Goal: Information Seeking & Learning: Find specific fact

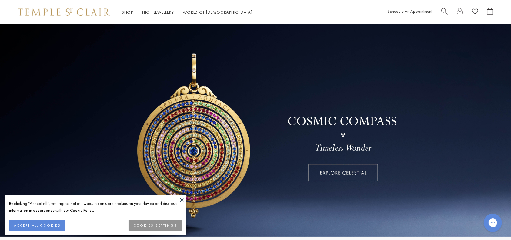
click at [133, 6] on div "Shop Shop Categories Amulets Pendants & Charms Lockets Chains & Leather Cords E…" at bounding box center [255, 12] width 511 height 24
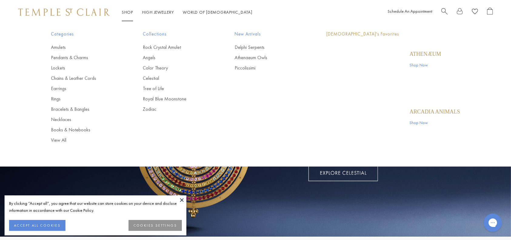
click at [130, 8] on li "Shop Shop Categories Amulets Pendants & Charms Lockets Chains & Leather Cords E…" at bounding box center [127, 12] width 11 height 8
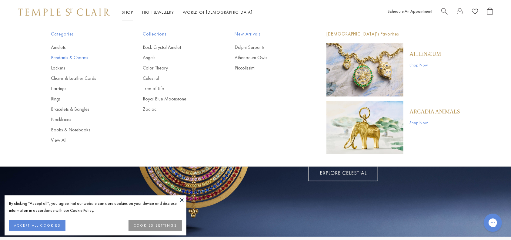
click at [69, 55] on link "Pendants & Charms" at bounding box center [85, 57] width 68 height 7
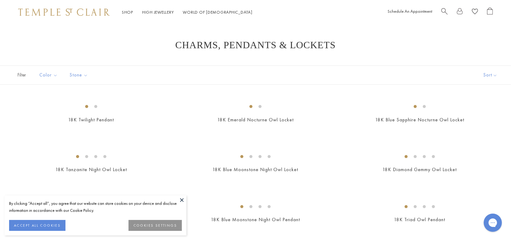
click at [180, 202] on button at bounding box center [181, 199] width 9 height 9
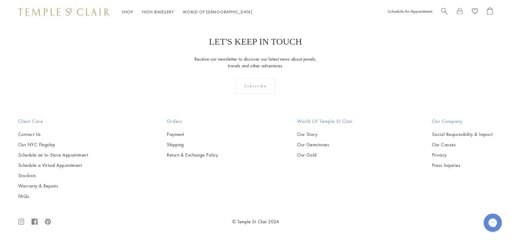
scroll to position [3833, 0]
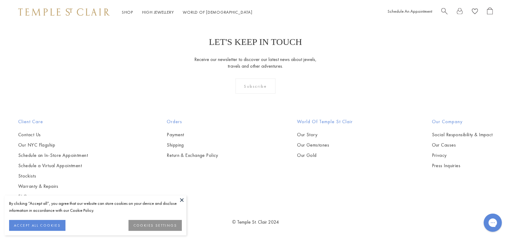
scroll to position [3113, 0]
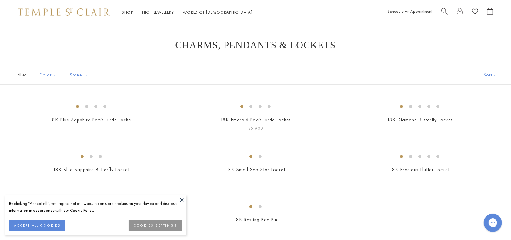
click at [0, 0] on img at bounding box center [0, 0] width 0 height 0
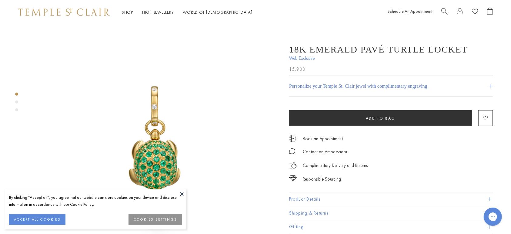
click at [323, 197] on button "Product Details" at bounding box center [391, 199] width 204 height 14
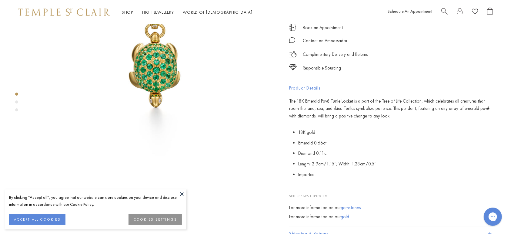
scroll to position [113, 0]
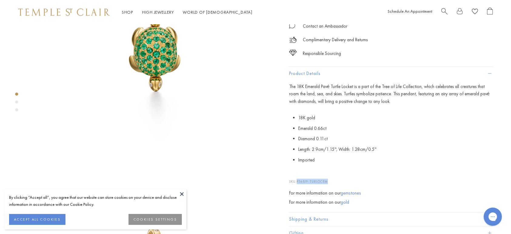
drag, startPoint x: 330, startPoint y: 180, endPoint x: 298, endPoint y: 180, distance: 32.2
click at [298, 180] on p "SKU: P36819-TURLOCEM" at bounding box center [391, 179] width 204 height 12
copy span "P36819-TURLOCEM"
